Goal: Task Accomplishment & Management: Use online tool/utility

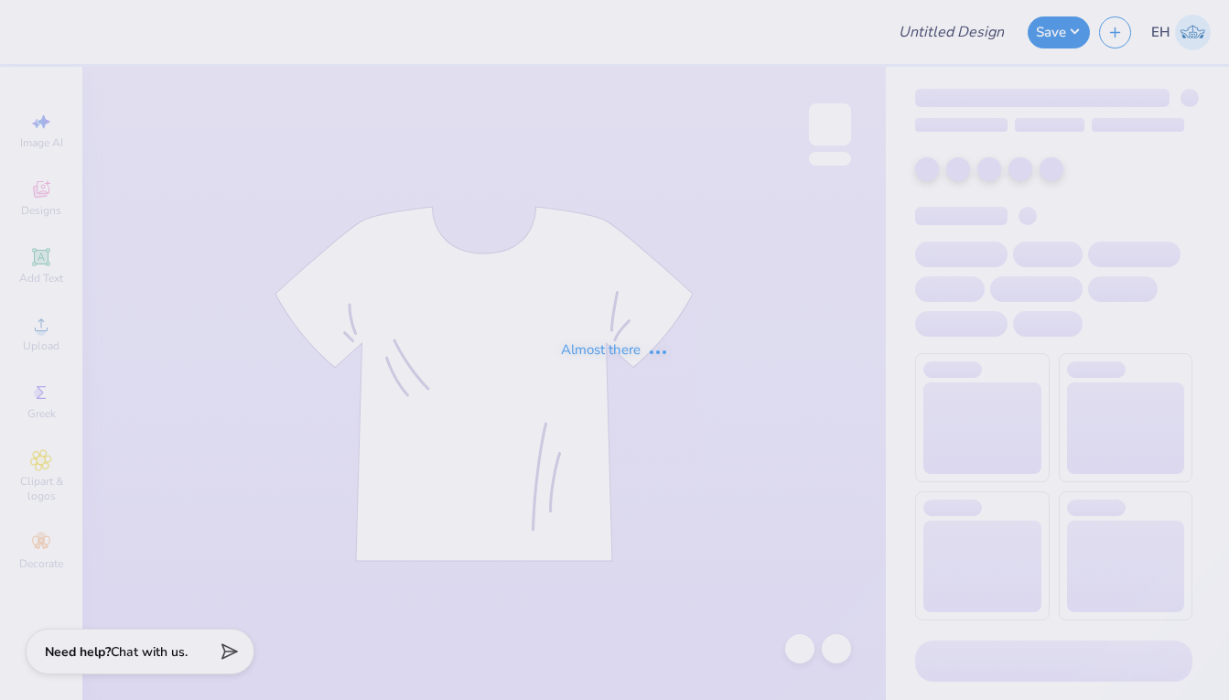
type input "Tote #1 (AΞΔ Bid Day 2025)"
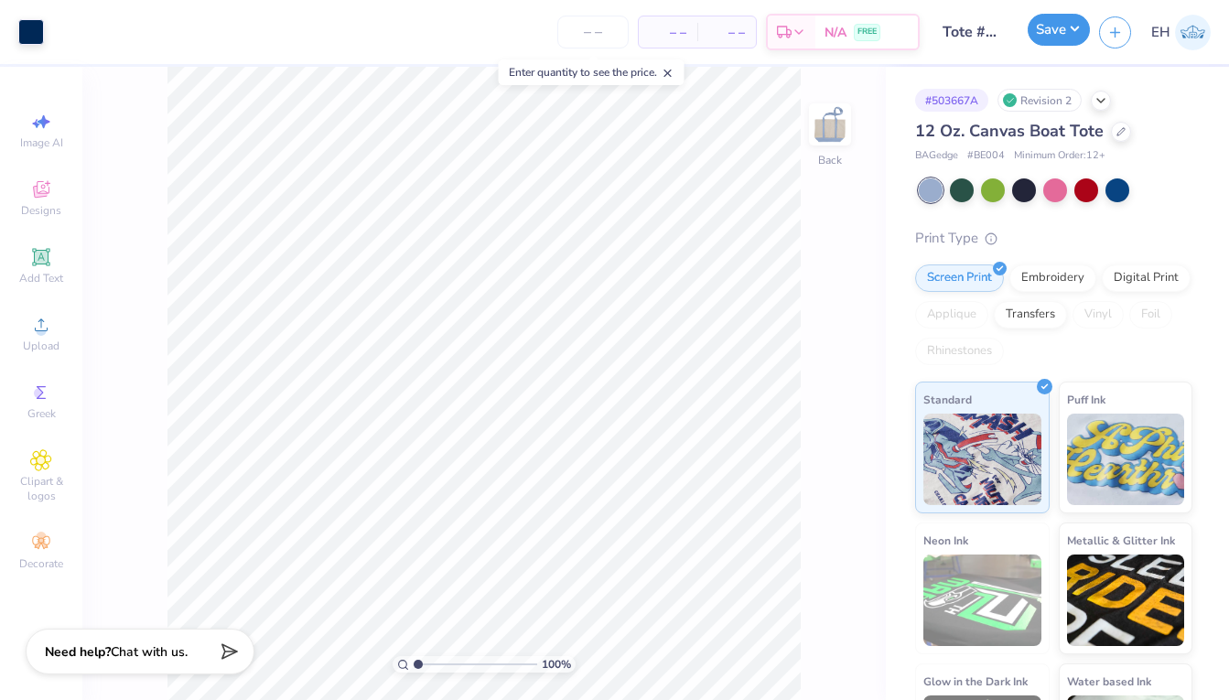
click at [1068, 36] on button "Save" at bounding box center [1058, 30] width 62 height 32
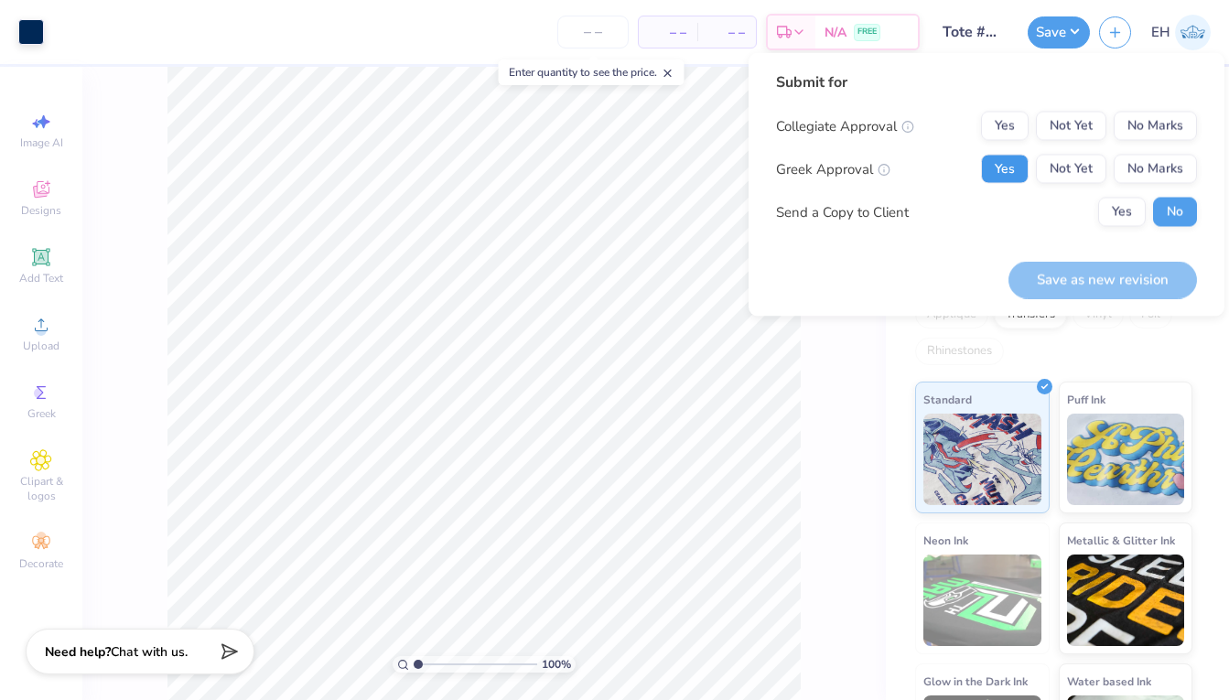
click at [1009, 171] on button "Yes" at bounding box center [1005, 169] width 48 height 29
click at [1042, 276] on div "Save as new revision" at bounding box center [1102, 280] width 188 height 38
click at [1067, 287] on div "Save as new revision" at bounding box center [1102, 280] width 188 height 38
click at [1173, 121] on button "No Marks" at bounding box center [1154, 126] width 83 height 29
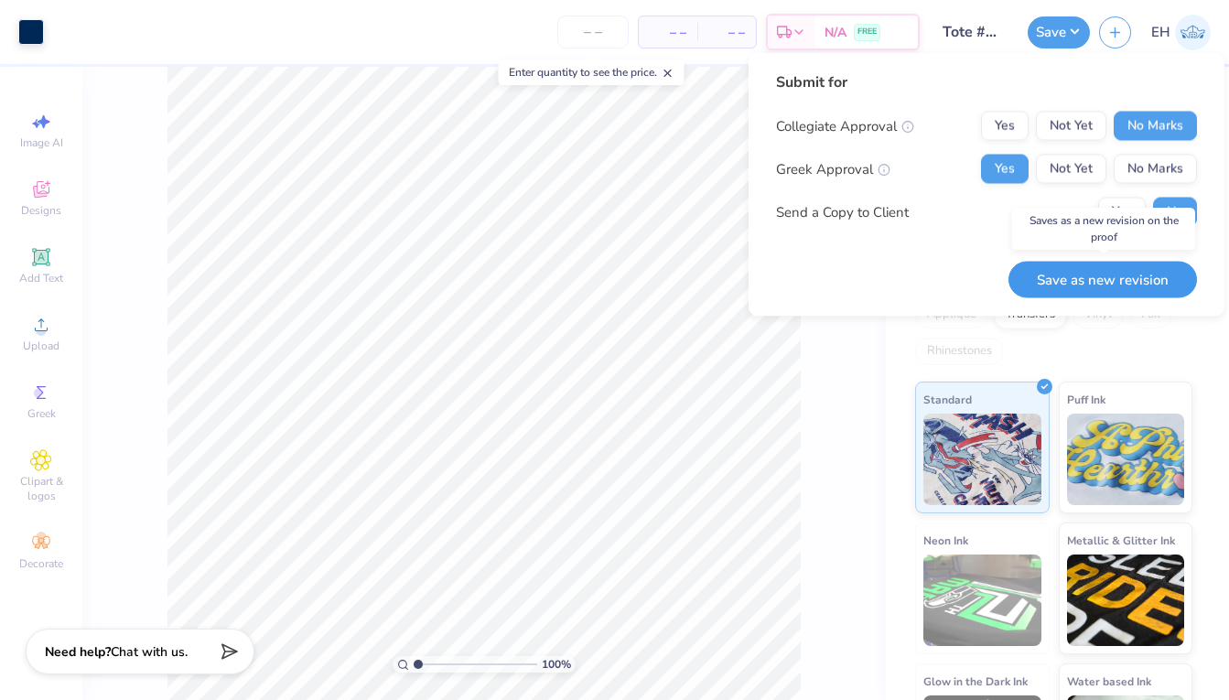
click at [1111, 285] on button "Save as new revision" at bounding box center [1102, 280] width 188 height 38
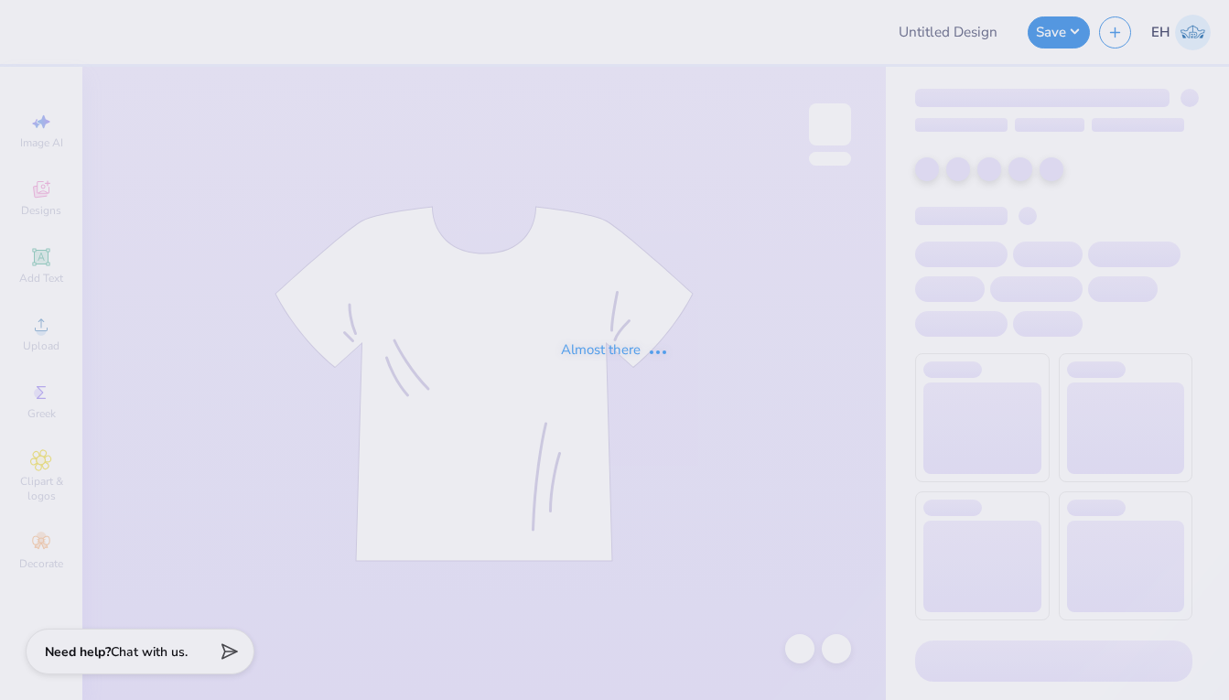
type input "Tote #1 (AΞΔ Bid Day 2025)"
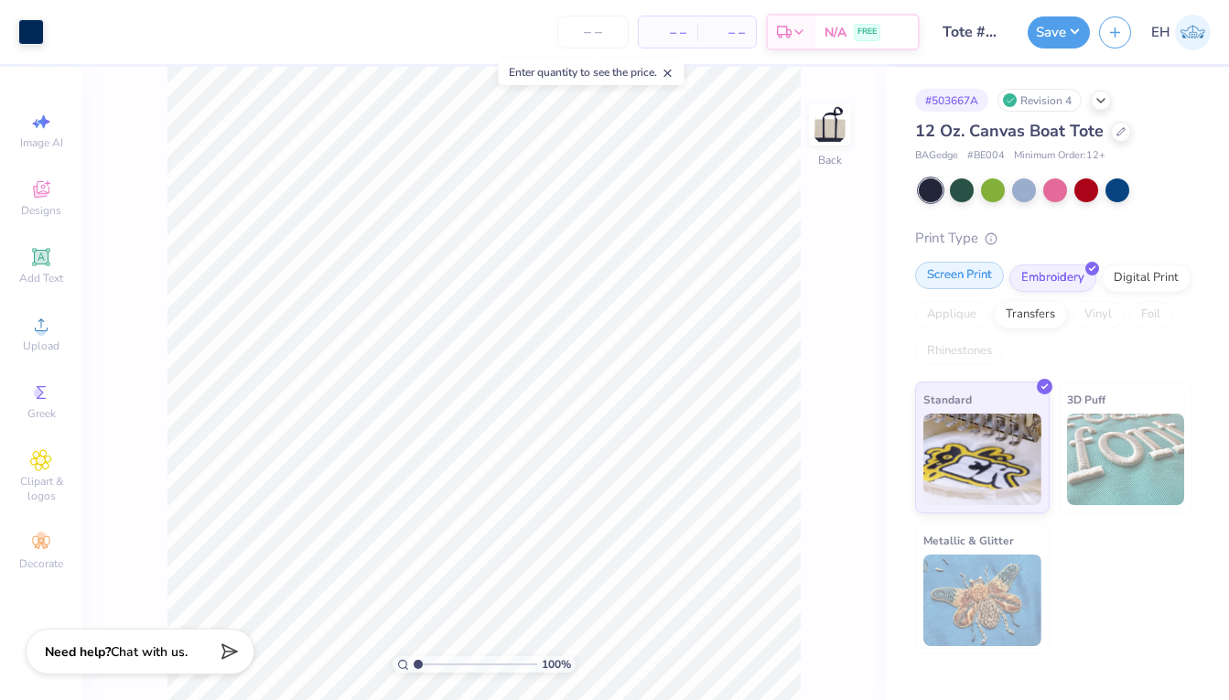
click at [971, 274] on div "Screen Print" at bounding box center [959, 275] width 89 height 27
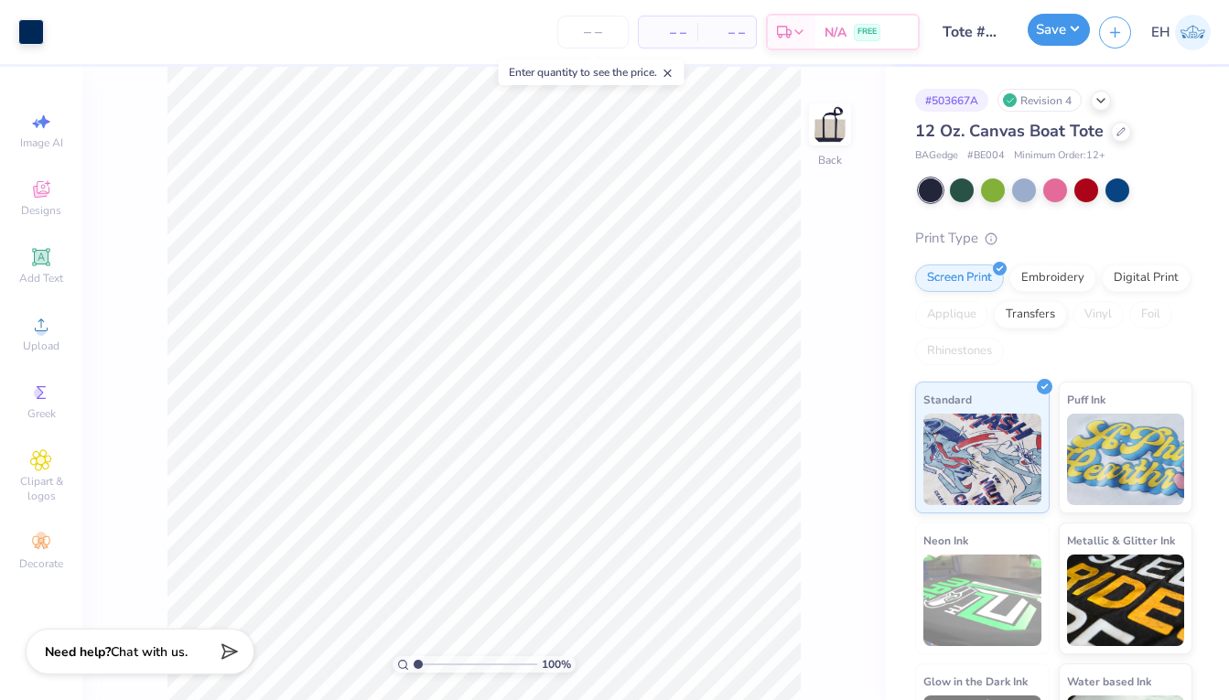
click at [1057, 25] on button "Save" at bounding box center [1058, 30] width 62 height 32
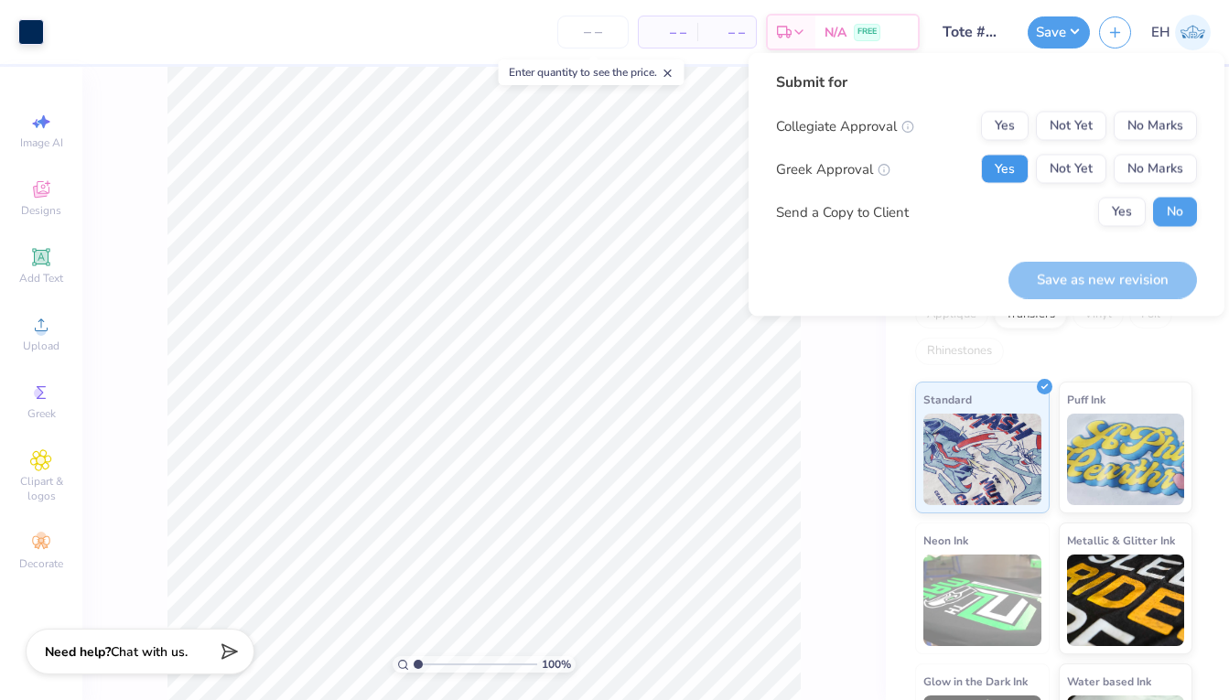
click at [1015, 160] on button "Yes" at bounding box center [1005, 169] width 48 height 29
click at [1177, 123] on button "No Marks" at bounding box center [1154, 126] width 83 height 29
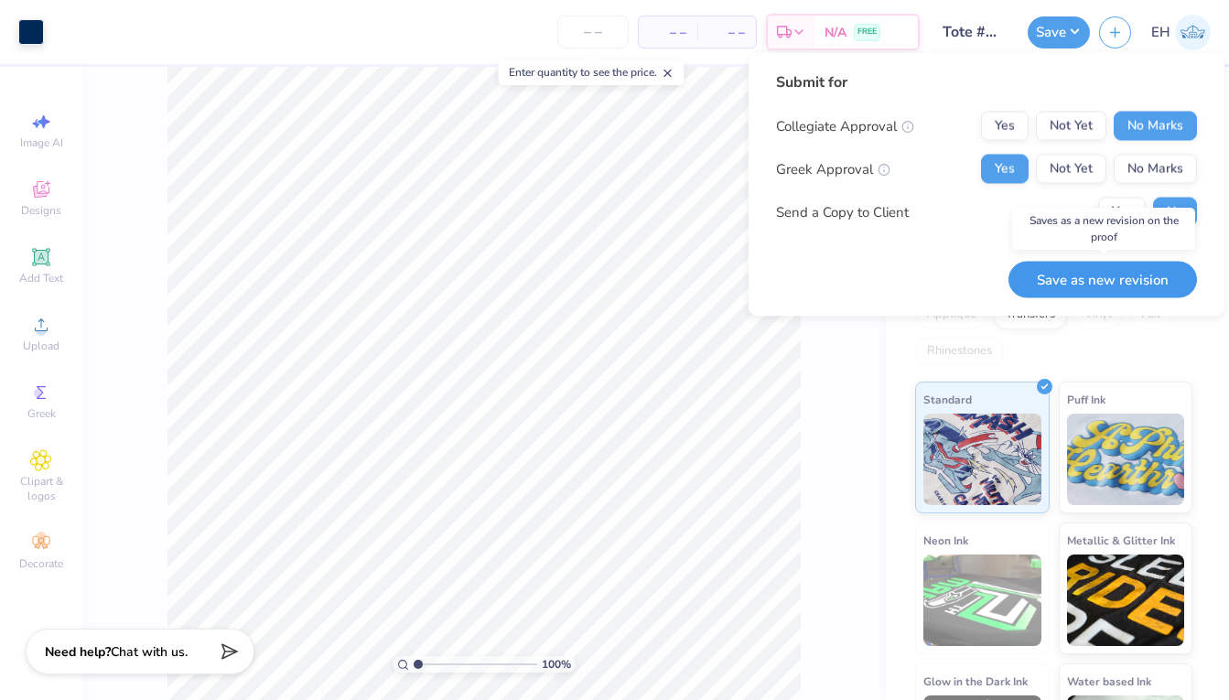
click at [1113, 281] on button "Save as new revision" at bounding box center [1102, 280] width 188 height 38
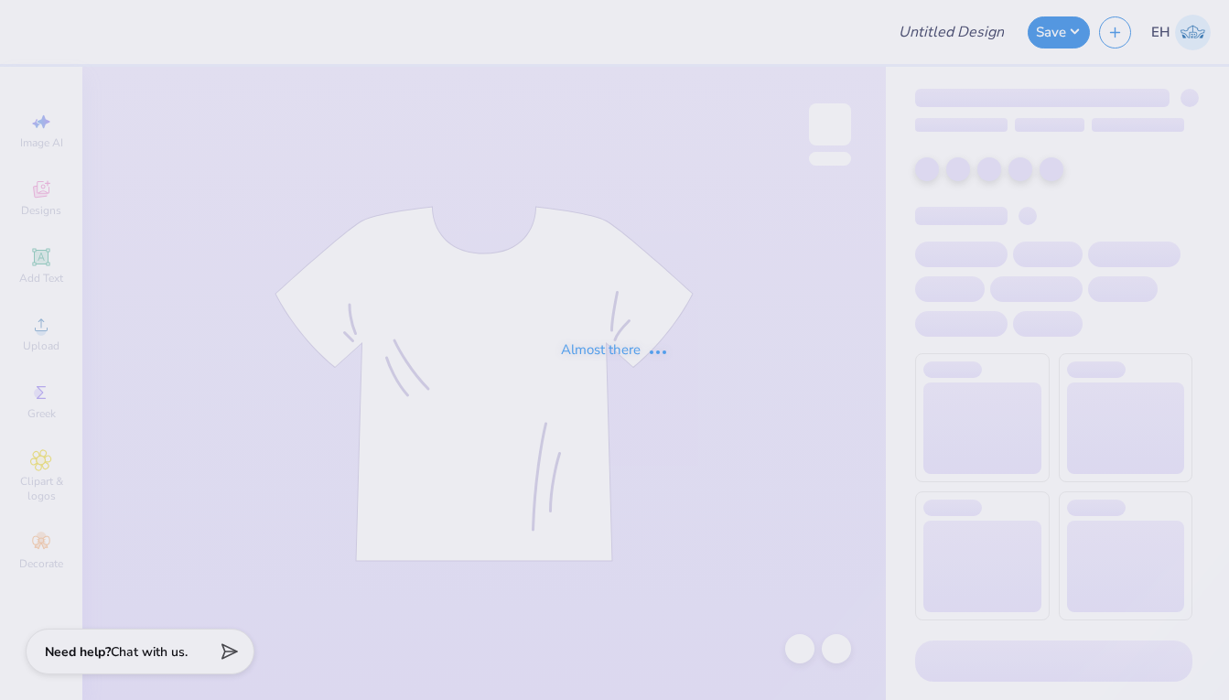
type input "[MEDICAL_DATA] EXEC quarterzip"
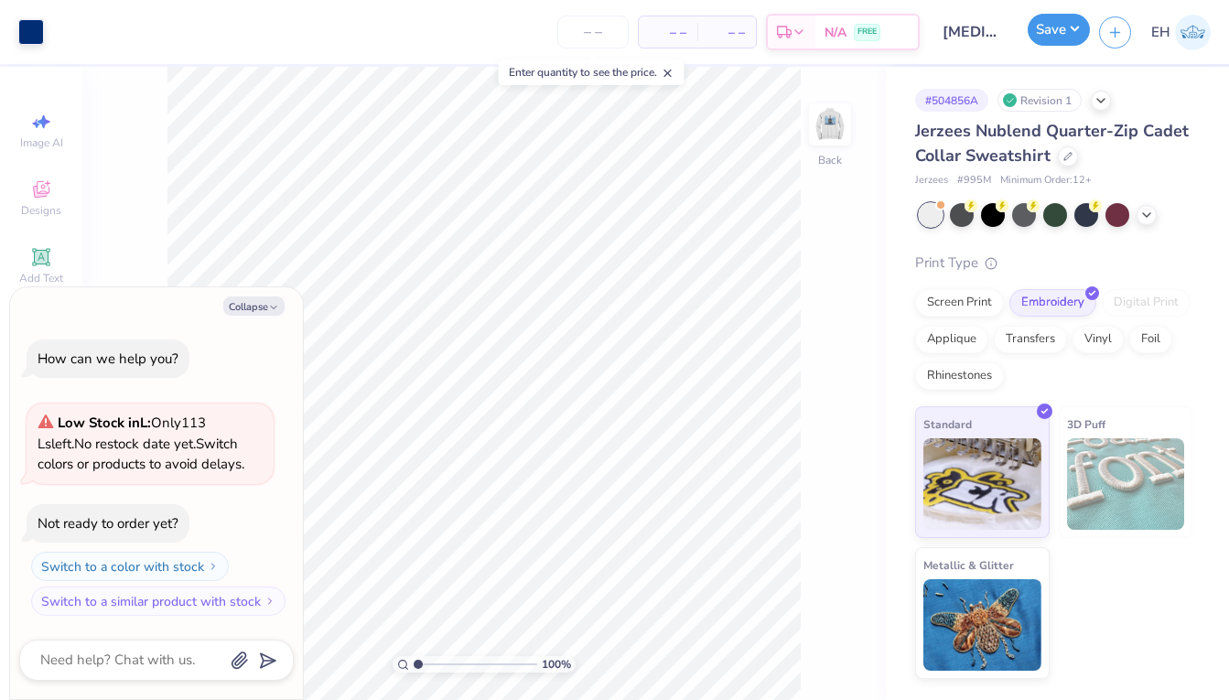
click at [1088, 28] on button "Save" at bounding box center [1058, 30] width 62 height 32
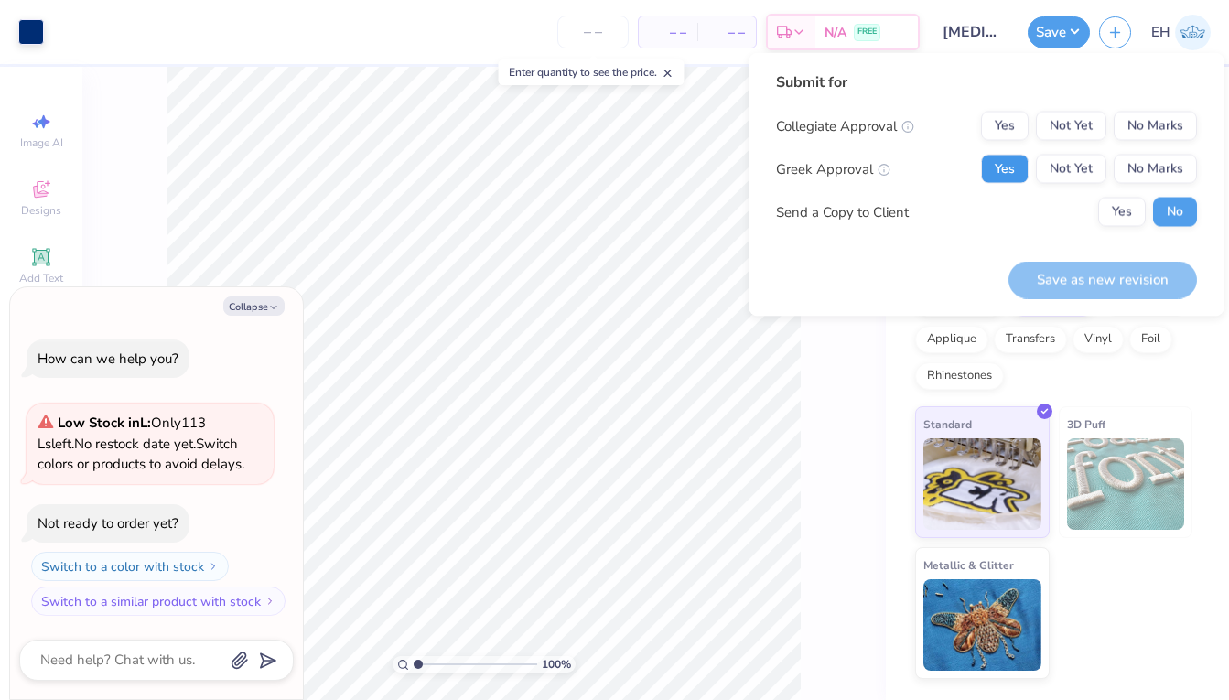
click at [1006, 174] on button "Yes" at bounding box center [1005, 169] width 48 height 29
click at [1162, 125] on button "No Marks" at bounding box center [1154, 126] width 83 height 29
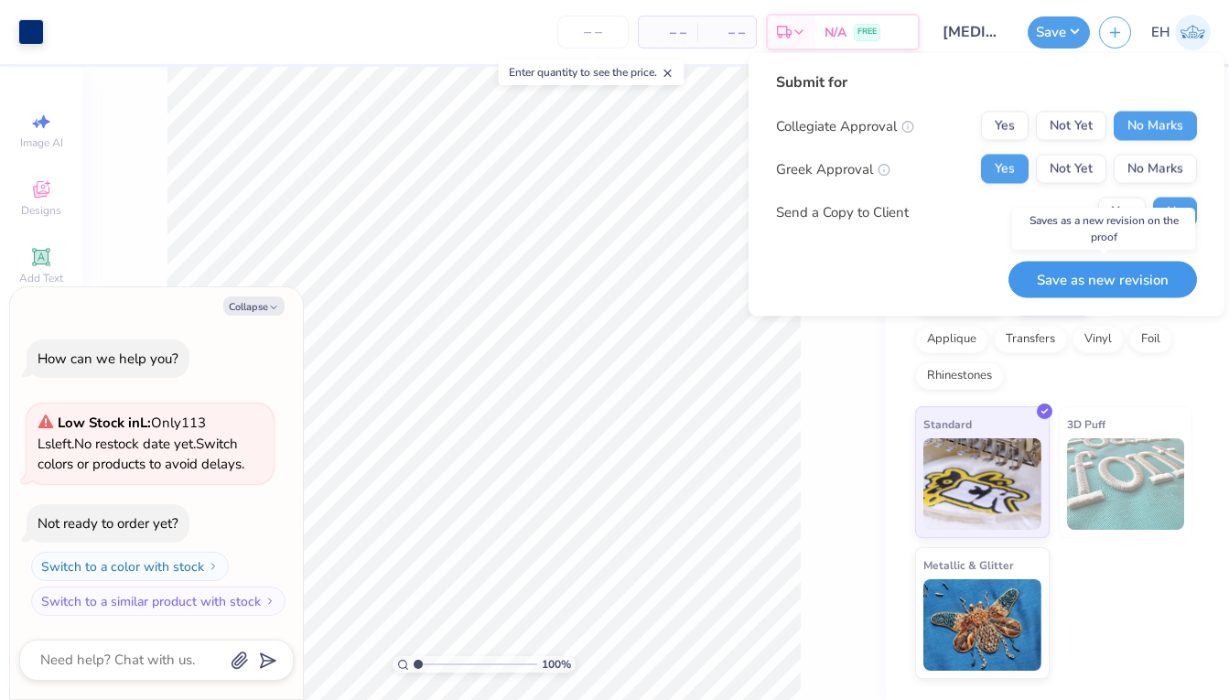
click at [1101, 279] on button "Save as new revision" at bounding box center [1102, 280] width 188 height 38
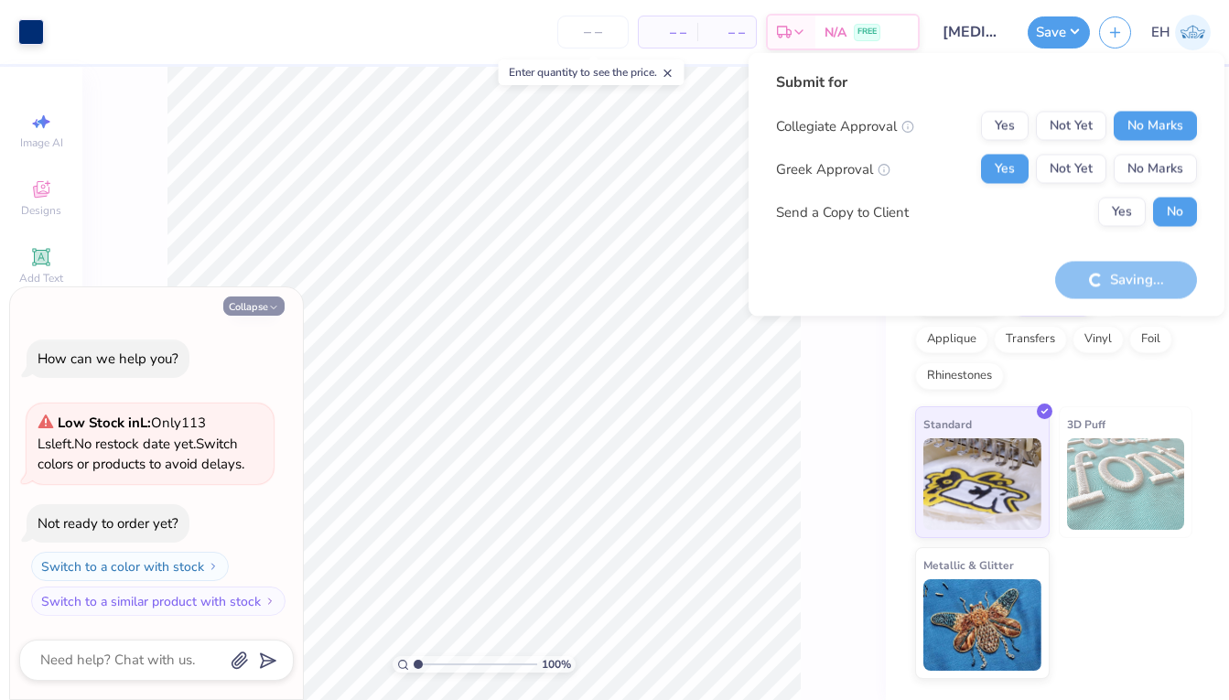
click at [255, 311] on button "Collapse" at bounding box center [253, 305] width 61 height 19
type textarea "x"
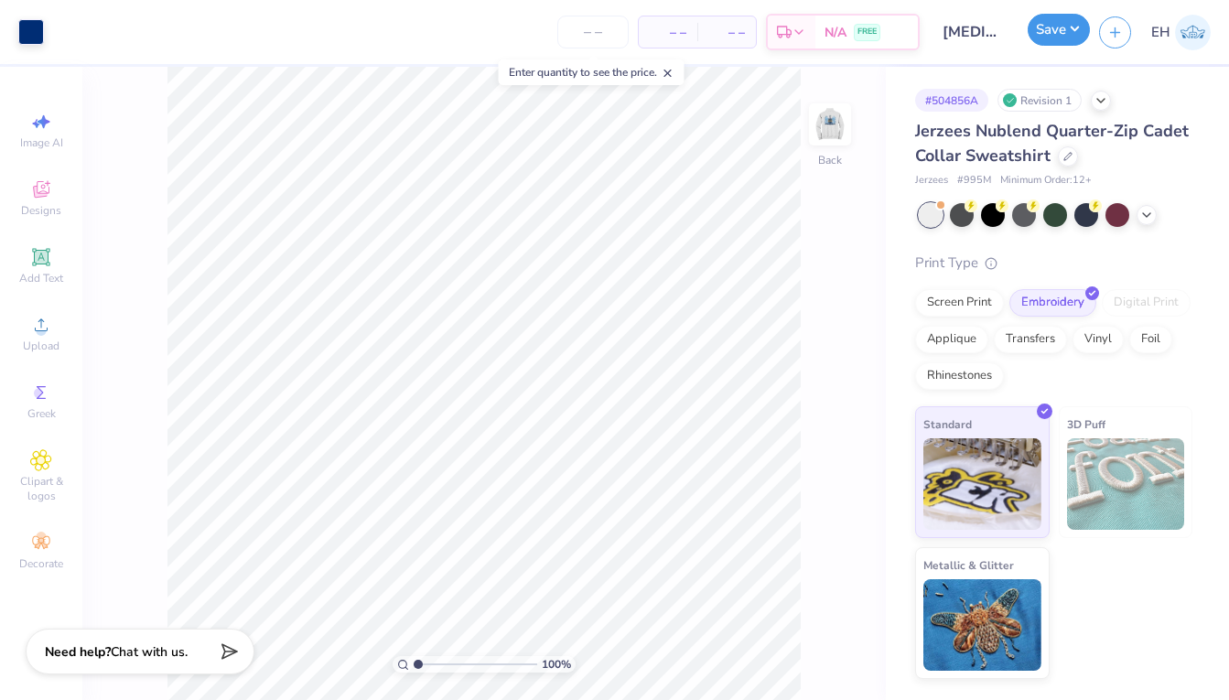
click at [1073, 20] on button "Save" at bounding box center [1058, 30] width 62 height 32
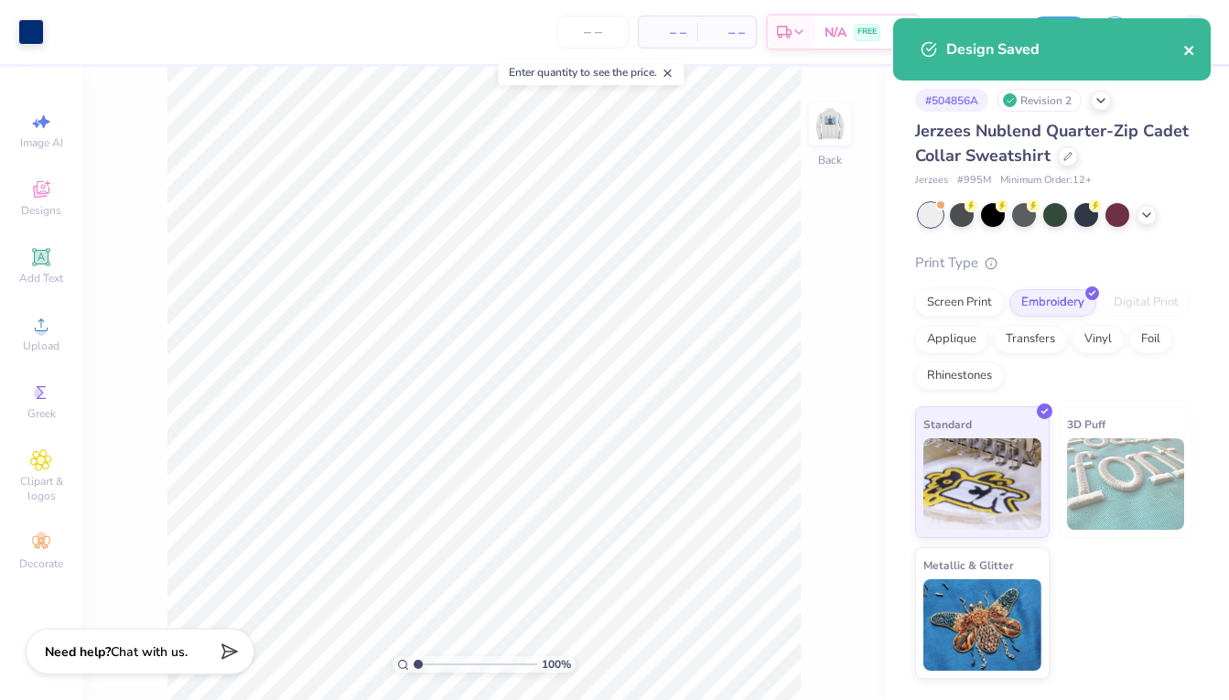
click at [1185, 46] on icon "close" at bounding box center [1188, 50] width 9 height 9
